Goal: Task Accomplishment & Management: Manage account settings

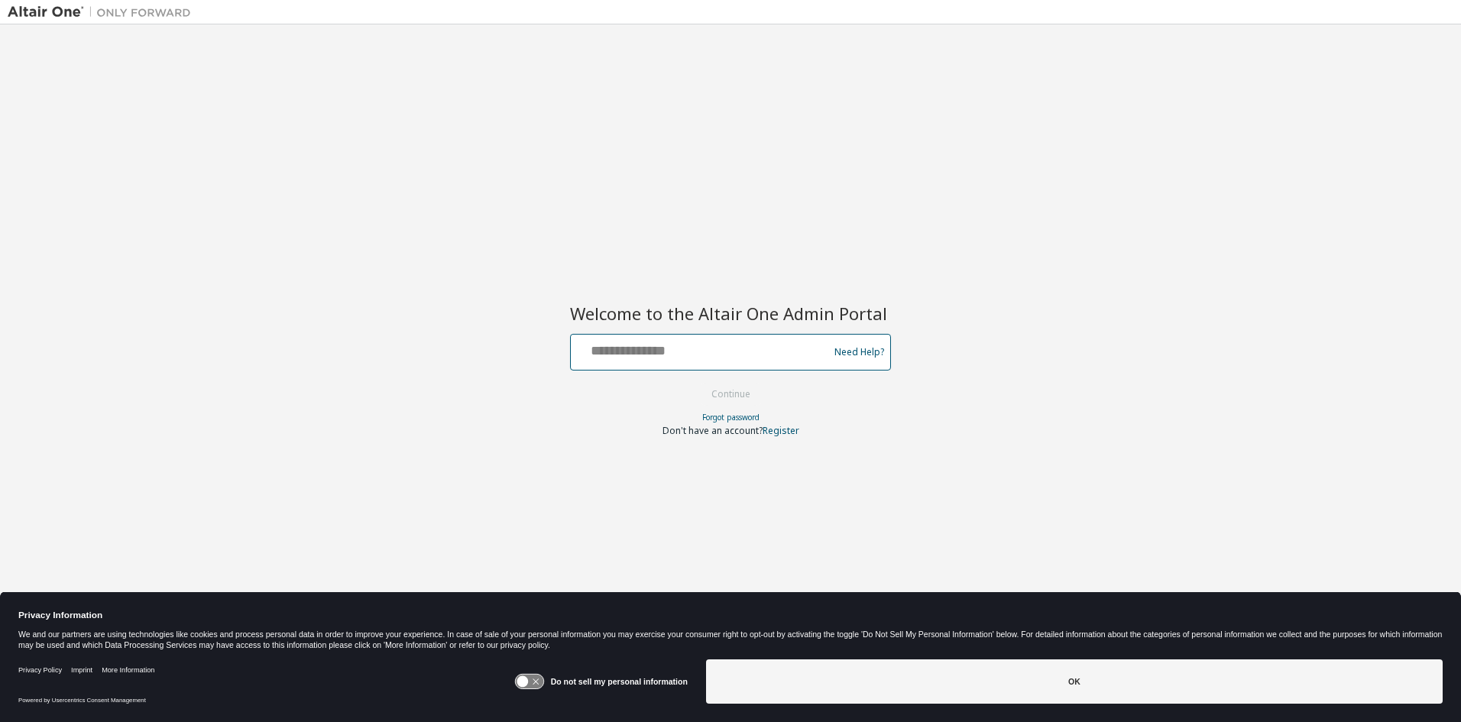
click at [639, 352] on input "text" at bounding box center [702, 349] width 250 height 22
type input "**********"
click at [726, 391] on button "Continue" at bounding box center [730, 394] width 71 height 23
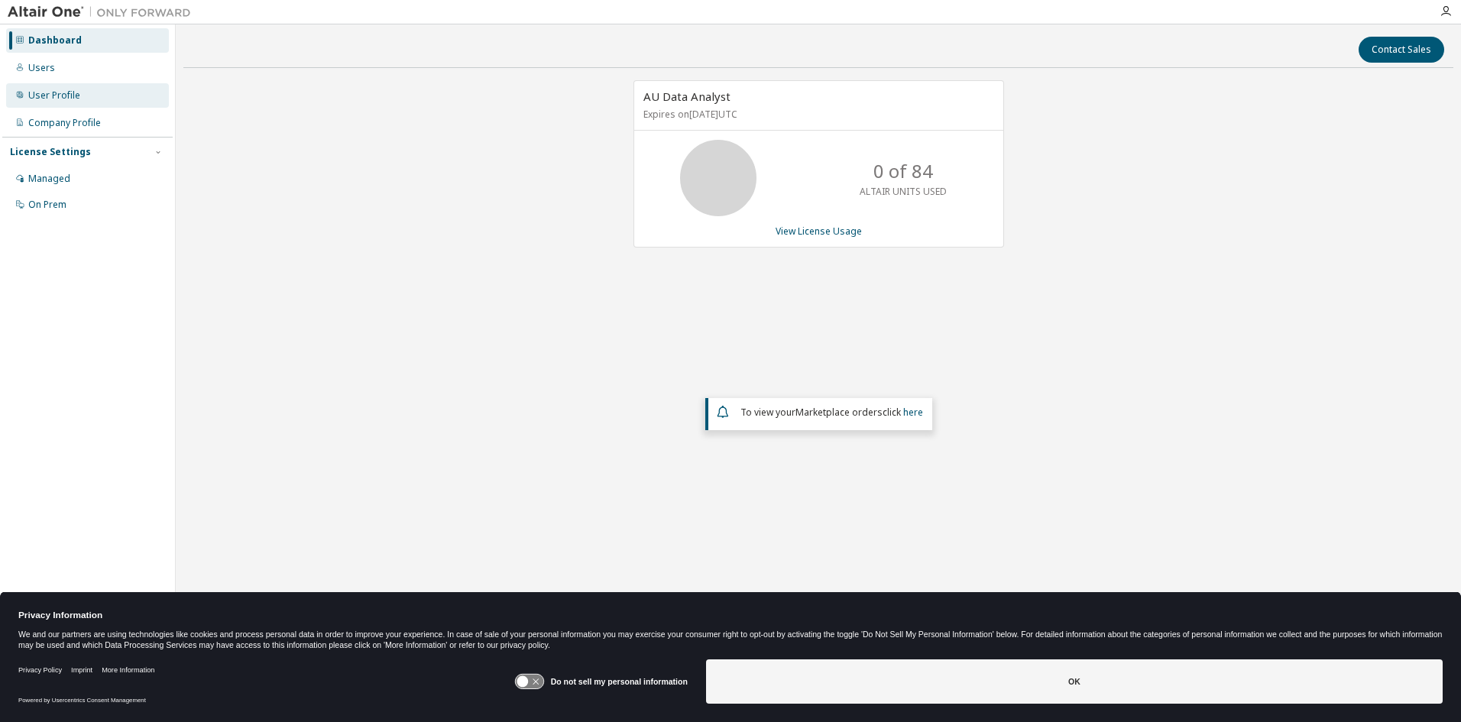
click at [60, 99] on div "User Profile" at bounding box center [54, 95] width 52 height 12
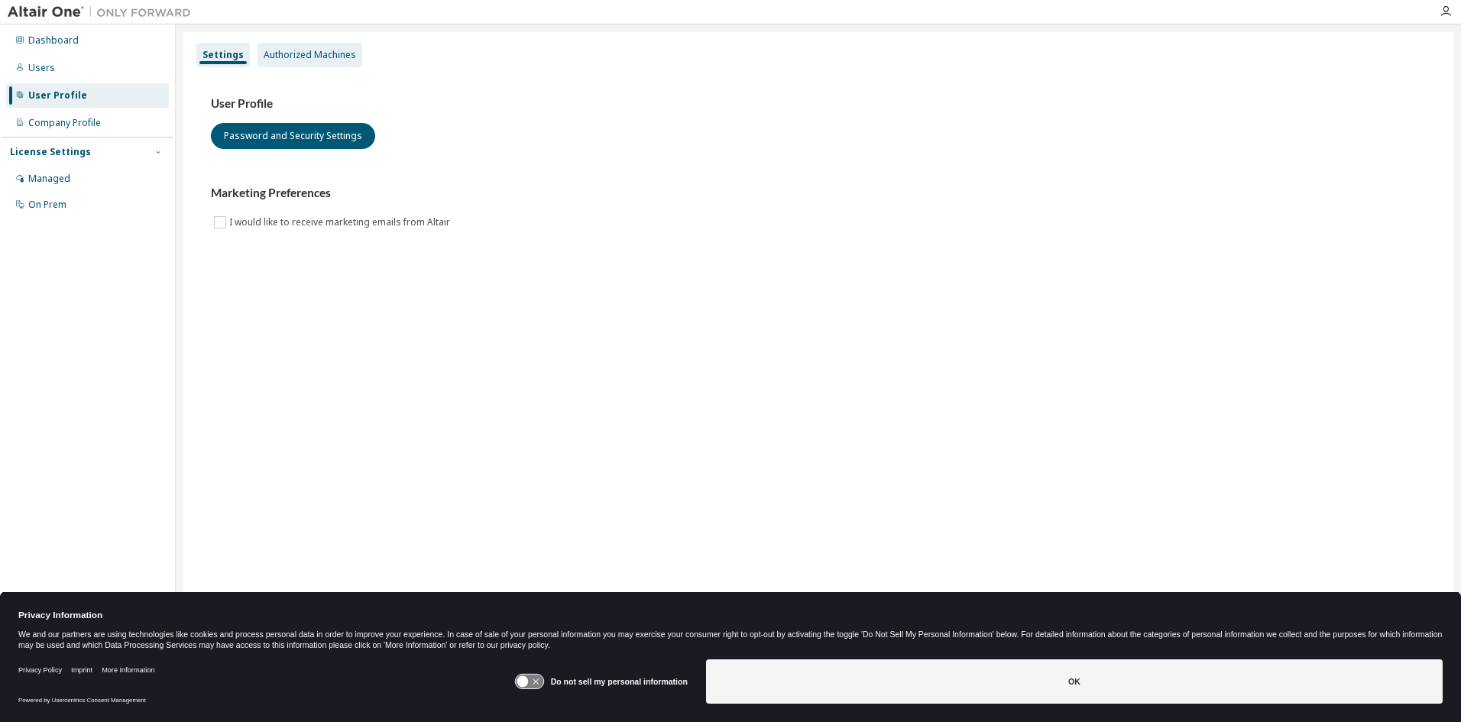
click at [294, 61] on div "Authorized Machines" at bounding box center [309, 55] width 105 height 24
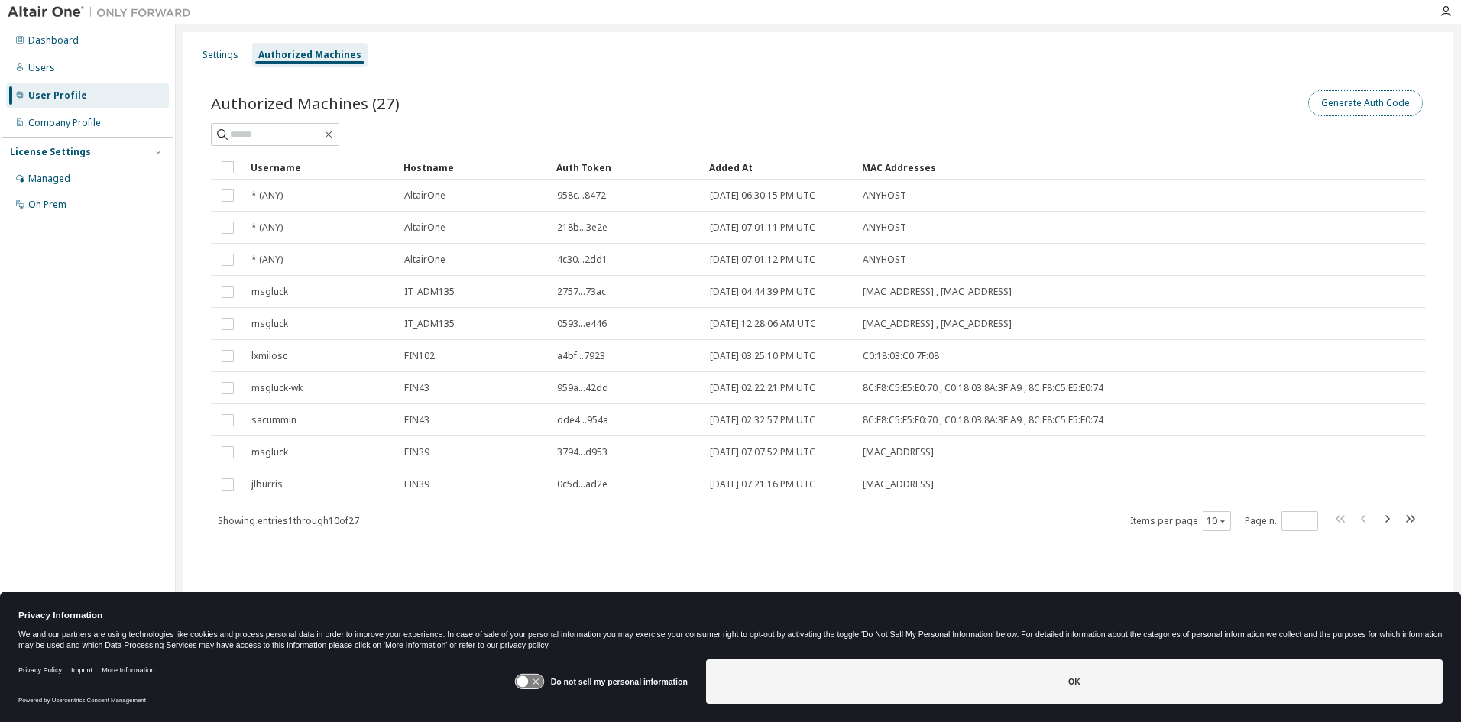
click at [1400, 102] on button "Generate Auth Code" at bounding box center [1365, 103] width 115 height 26
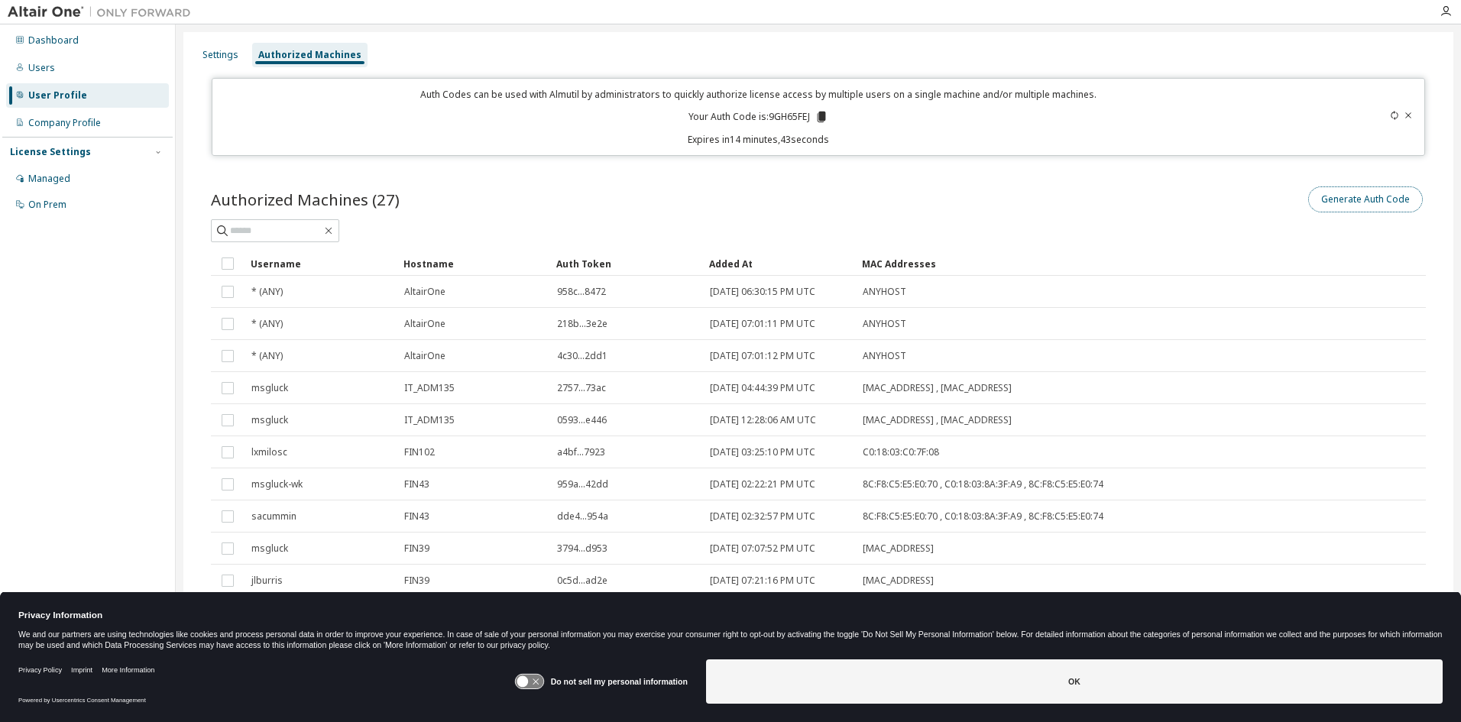
click at [1355, 202] on button "Generate Auth Code" at bounding box center [1365, 199] width 115 height 26
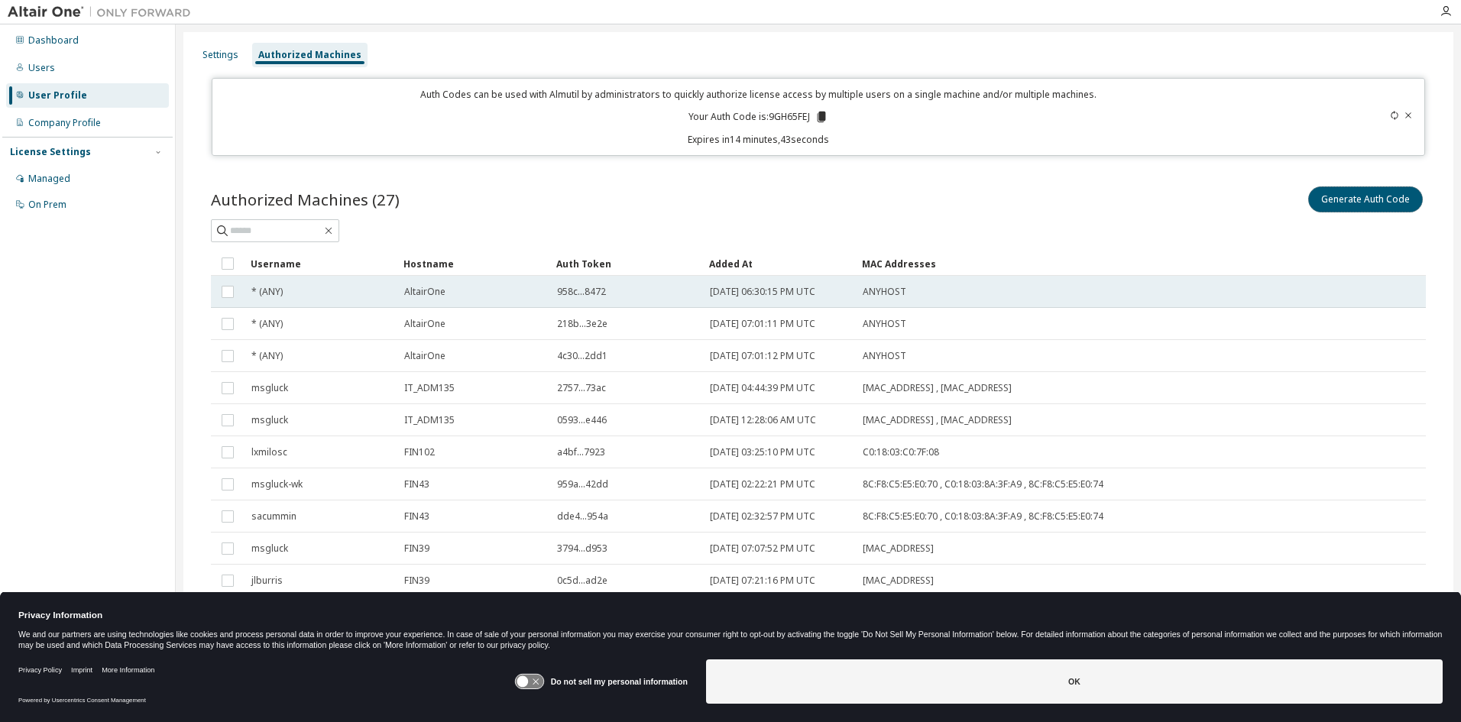
drag, startPoint x: 1355, startPoint y: 202, endPoint x: 1001, endPoint y: 283, distance: 363.6
click at [1064, 299] on div "Authorized Machines (27) Generate Auth Code Clear Load Save Save As Field Opera…" at bounding box center [818, 405] width 1215 height 445
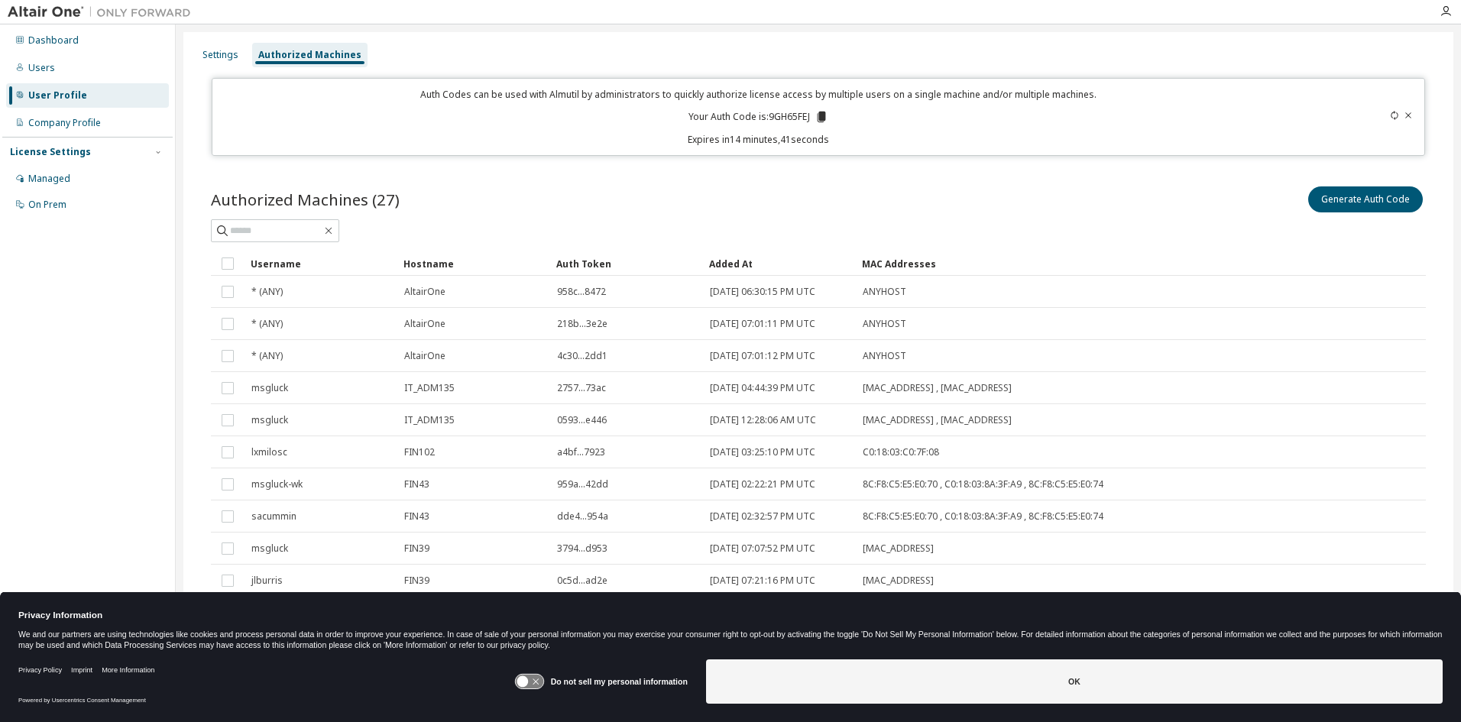
drag, startPoint x: 807, startPoint y: 117, endPoint x: 745, endPoint y: 127, distance: 63.4
click at [745, 127] on div "Auth Codes can be used with Almutil by administrators to quickly authorize lice…" at bounding box center [759, 117] width 1075 height 58
click at [817, 112] on icon at bounding box center [821, 117] width 8 height 11
click at [74, 41] on div "Dashboard" at bounding box center [53, 40] width 50 height 12
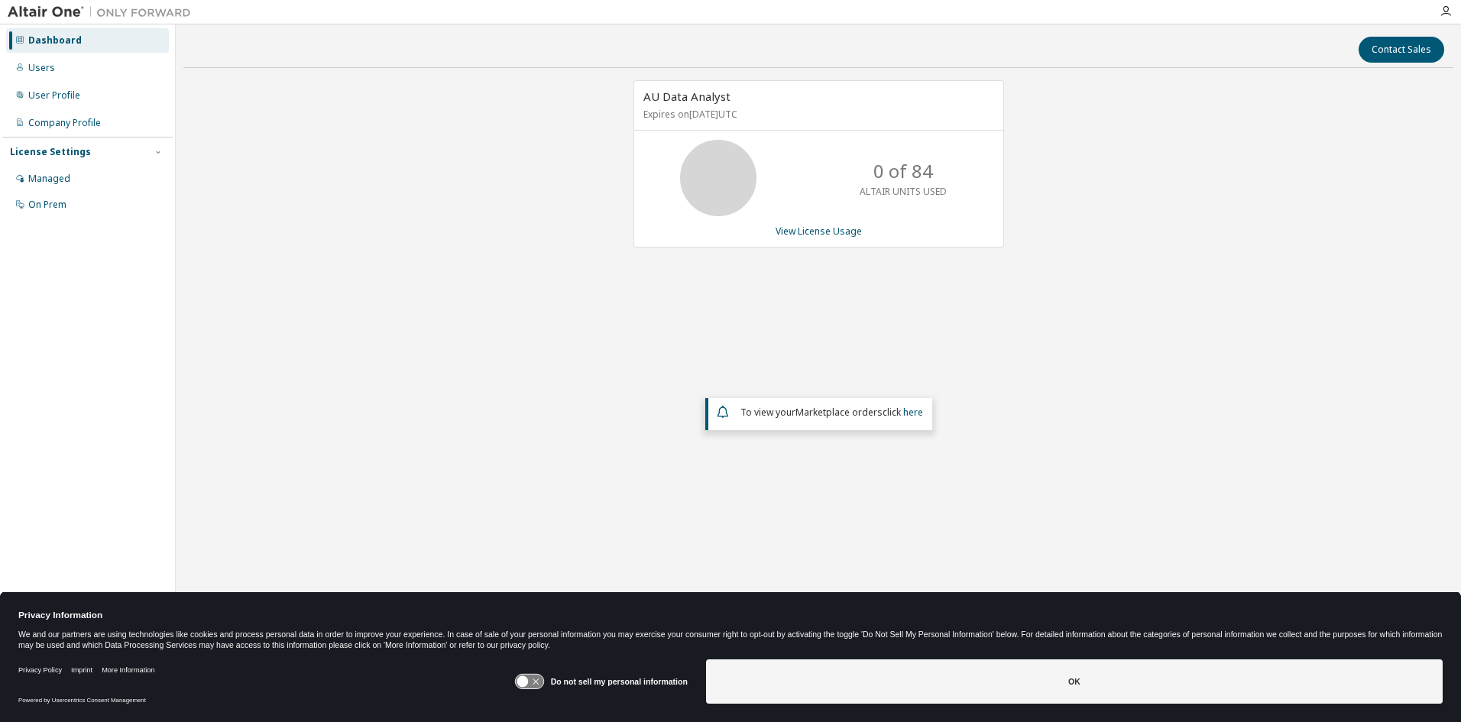
click at [539, 678] on icon at bounding box center [529, 681] width 28 height 15
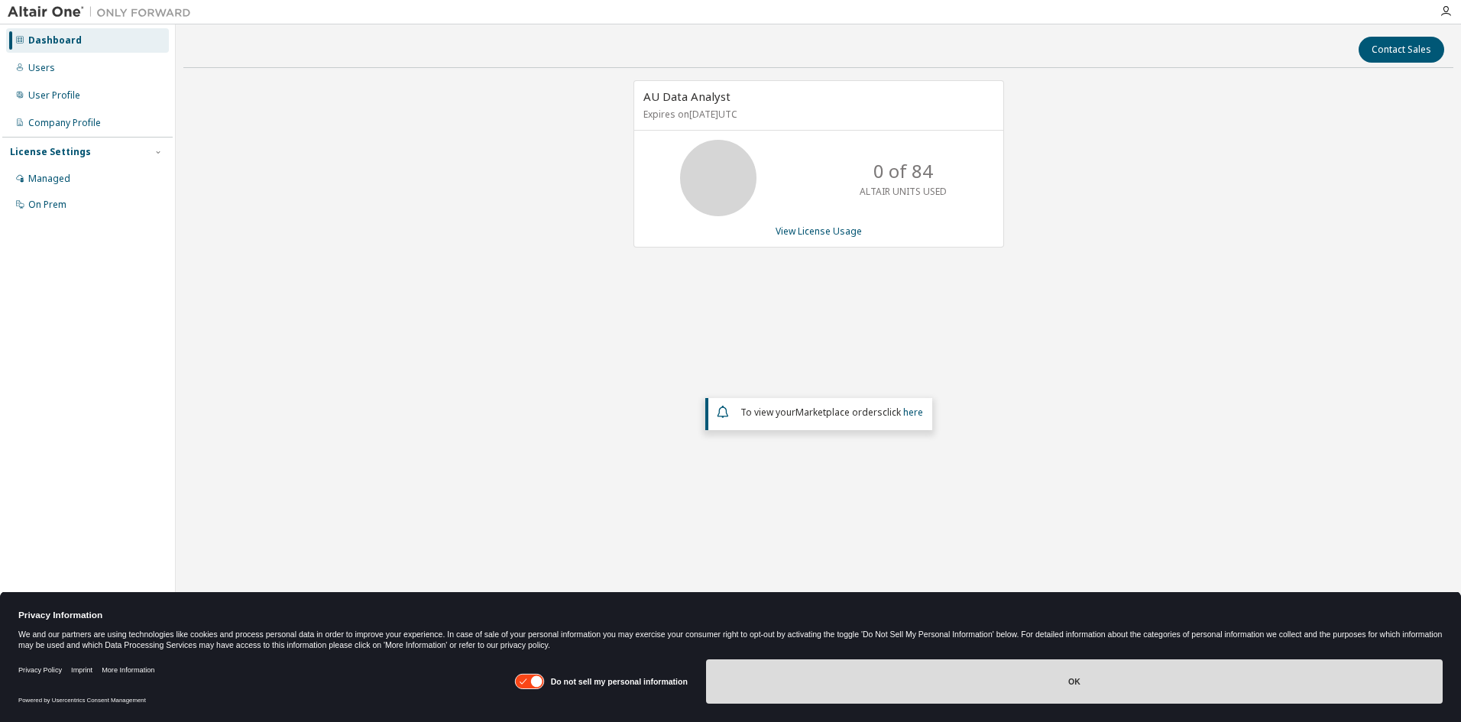
click at [1090, 684] on button "OK" at bounding box center [1074, 681] width 736 height 44
